Goal: Register for event/course

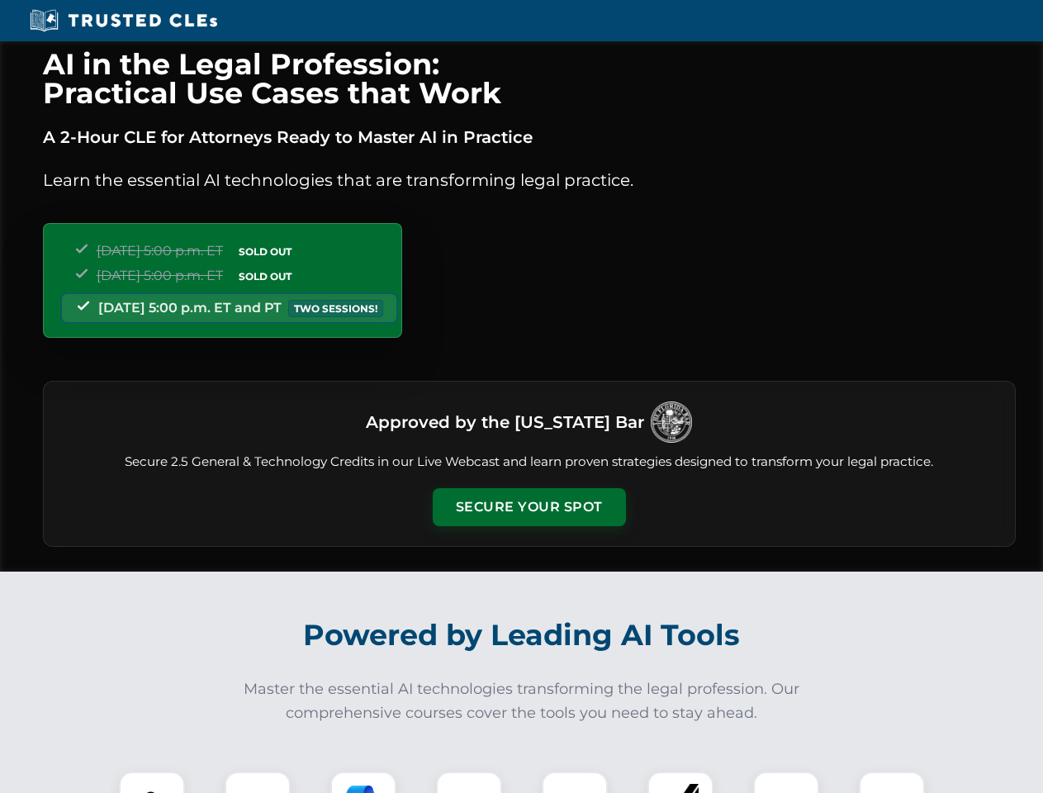
click at [528, 507] on button "Secure Your Spot" at bounding box center [529, 507] width 193 height 38
click at [152, 782] on img at bounding box center [152, 804] width 48 height 48
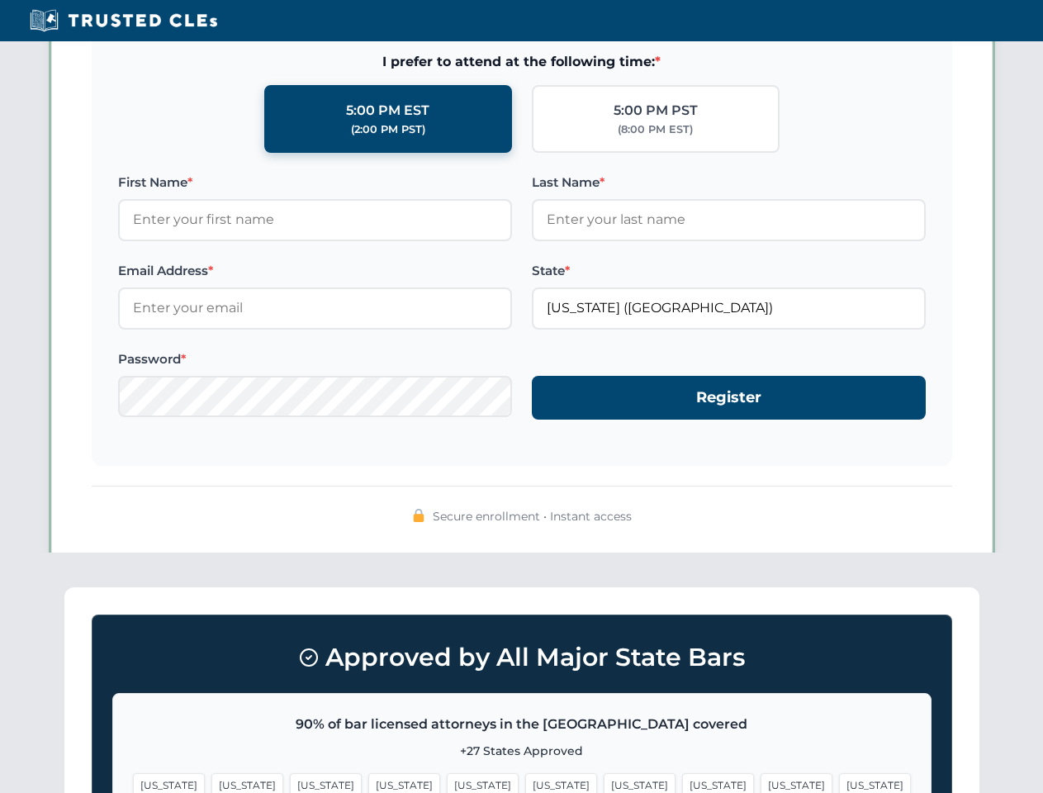
click at [604, 782] on span "[US_STATE]" at bounding box center [640, 785] width 72 height 24
click at [760, 782] on span "[US_STATE]" at bounding box center [796, 785] width 72 height 24
